Goal: Find contact information: Find contact information

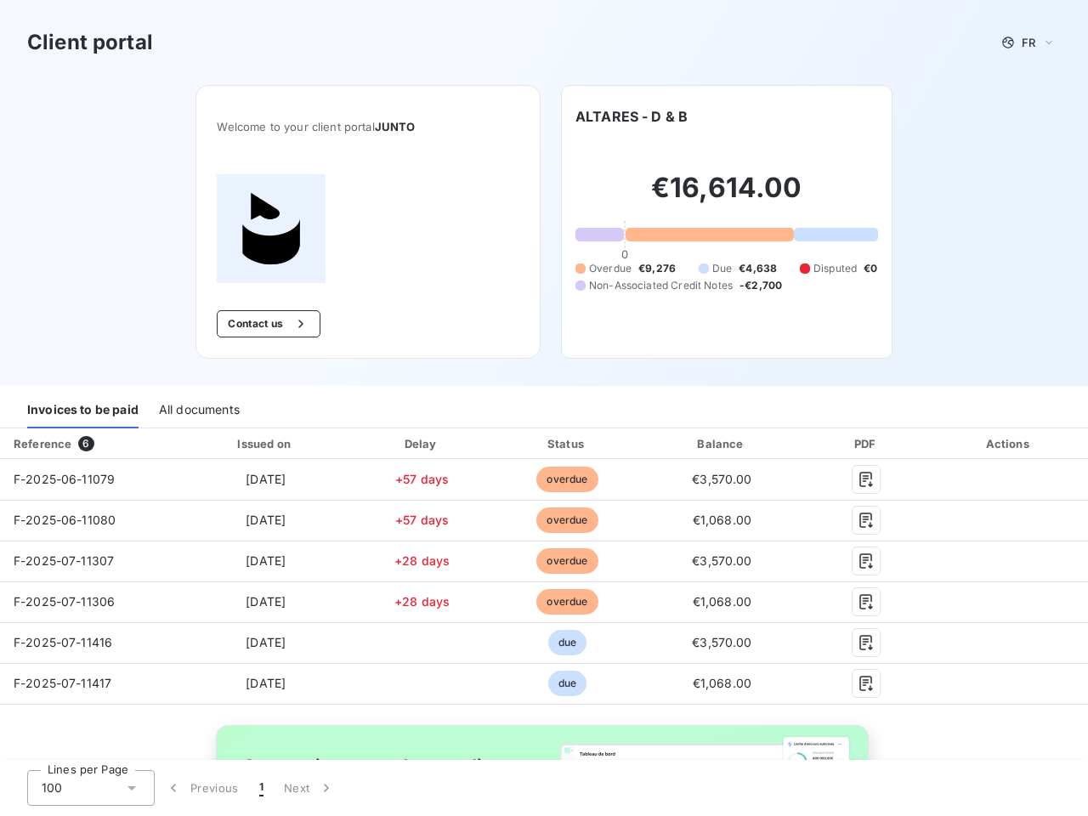
click at [544, 408] on div "Invoices to be paid All documents" at bounding box center [544, 411] width 1088 height 36
click at [1022, 43] on span "FR" at bounding box center [1029, 43] width 14 height 14
click at [259, 324] on button "Contact us" at bounding box center [268, 323] width 103 height 27
